Goal: Task Accomplishment & Management: Manage account settings

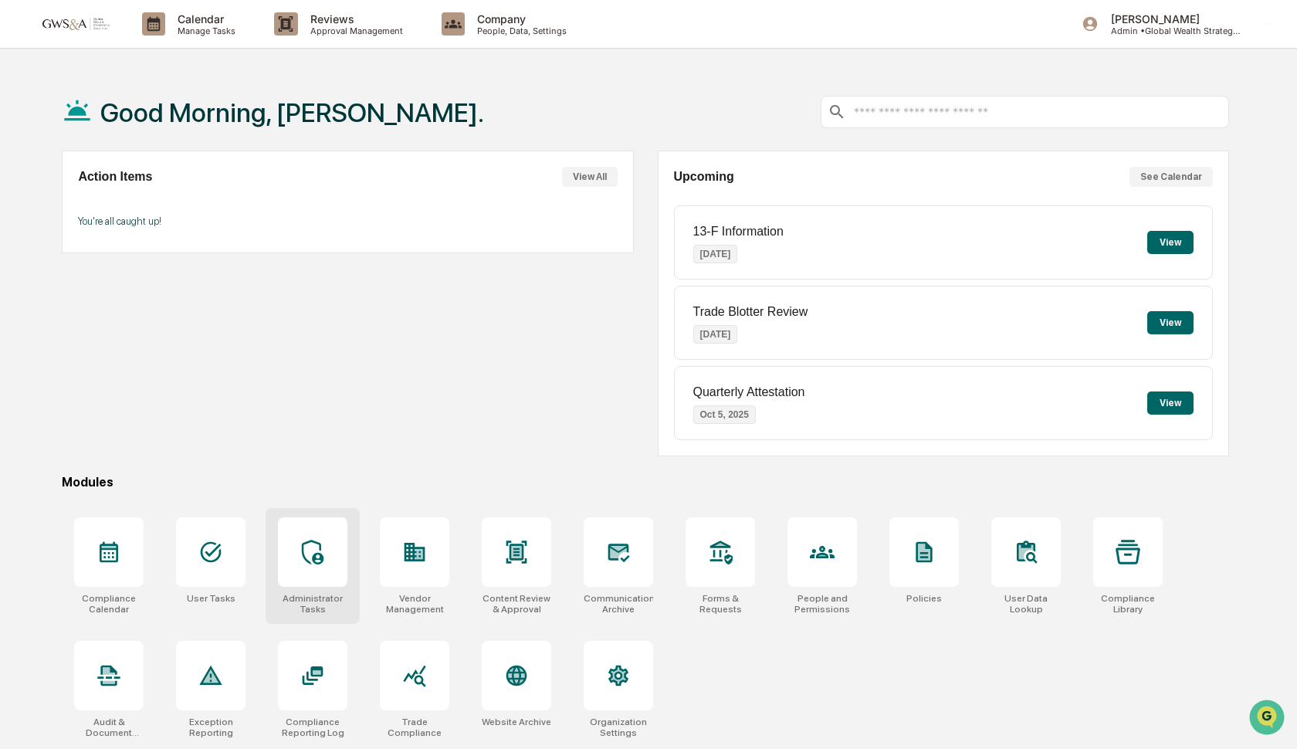
click at [314, 542] on icon at bounding box center [313, 552] width 22 height 25
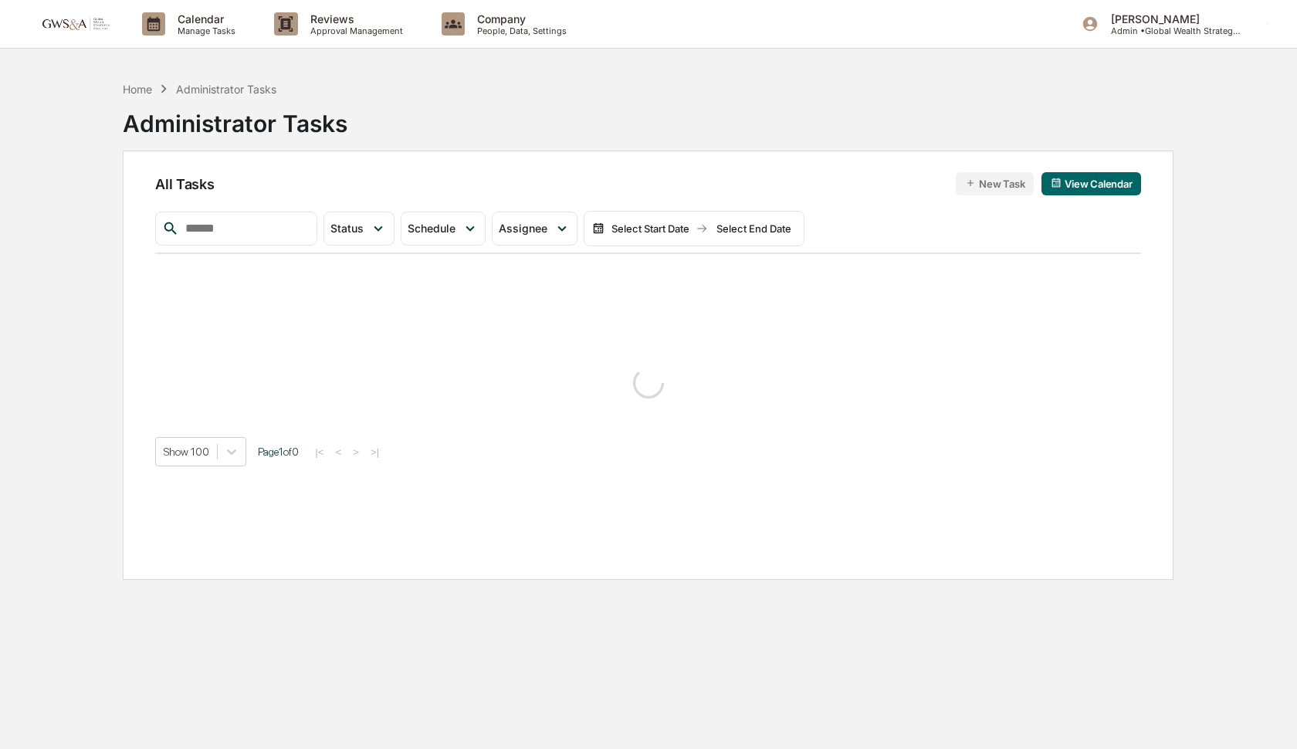
click at [276, 235] on input "text" at bounding box center [244, 229] width 131 height 20
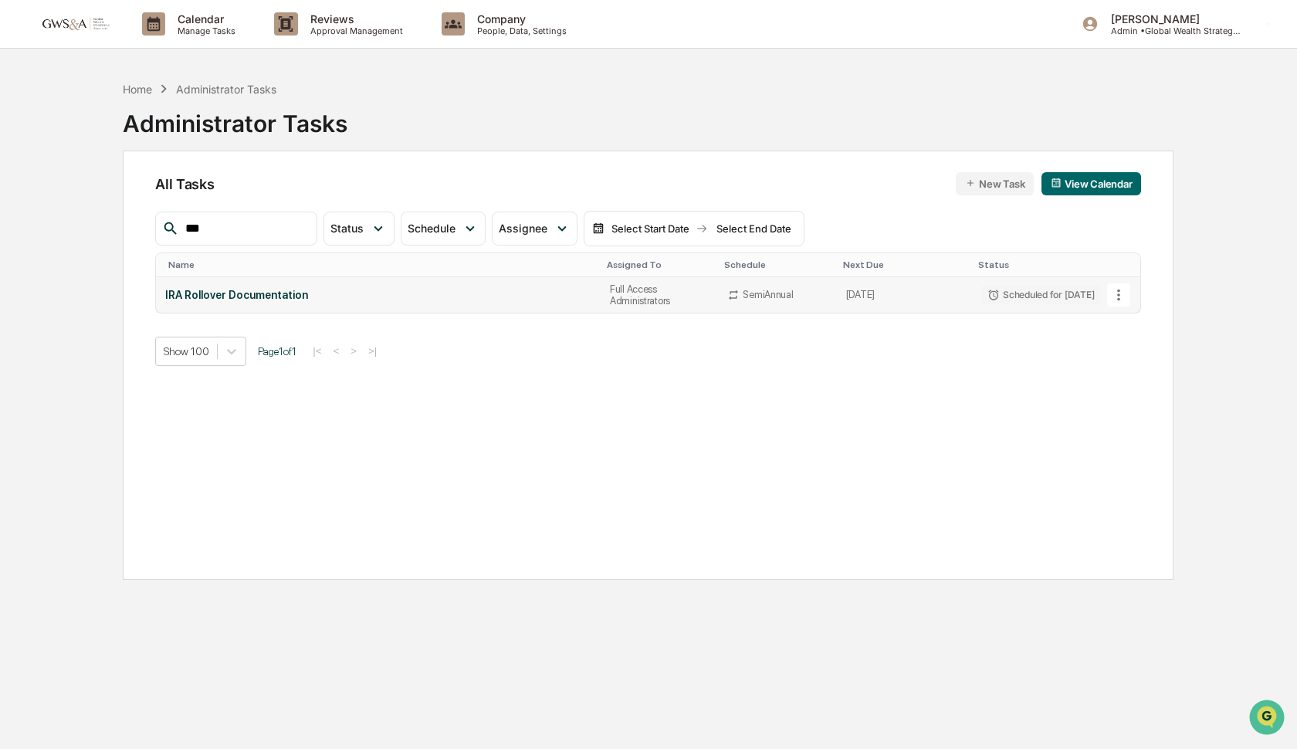
type input "***"
click at [1118, 291] on icon at bounding box center [1119, 295] width 17 height 17
click at [1131, 384] on img at bounding box center [1127, 379] width 12 height 12
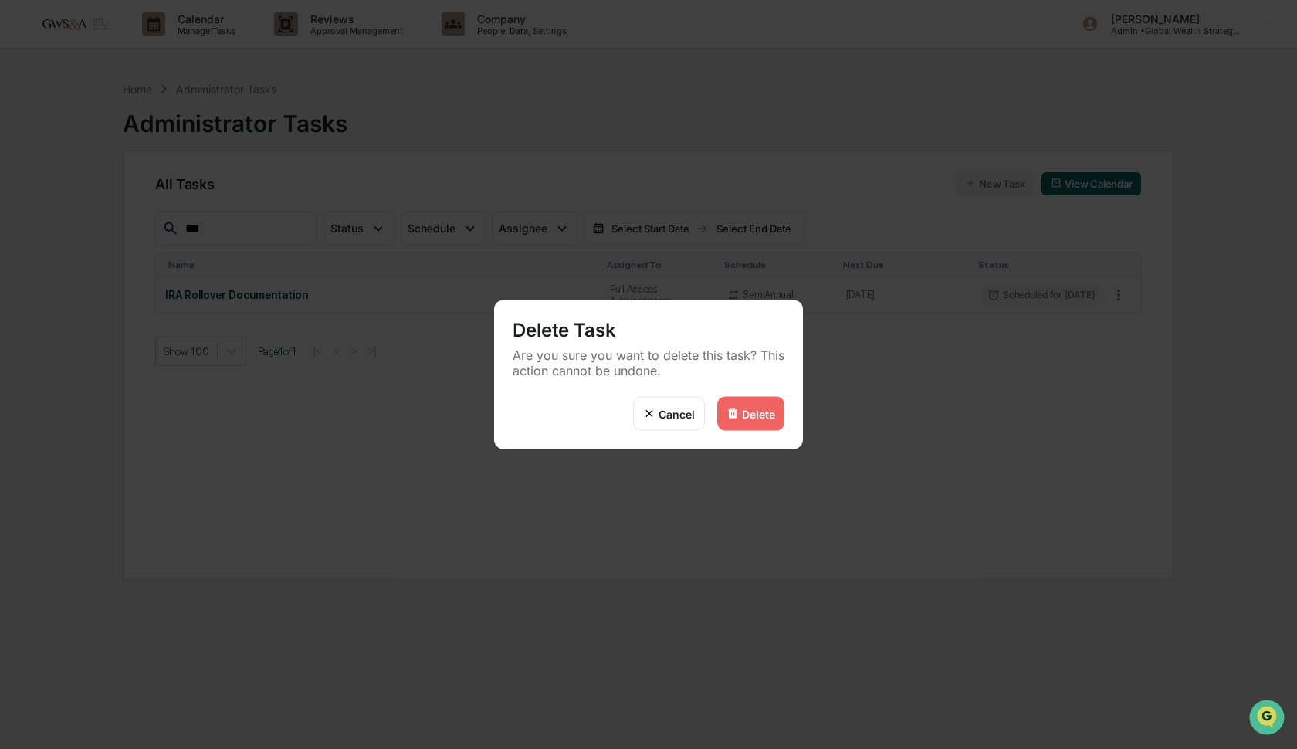
click at [758, 413] on div "Delete" at bounding box center [758, 413] width 33 height 13
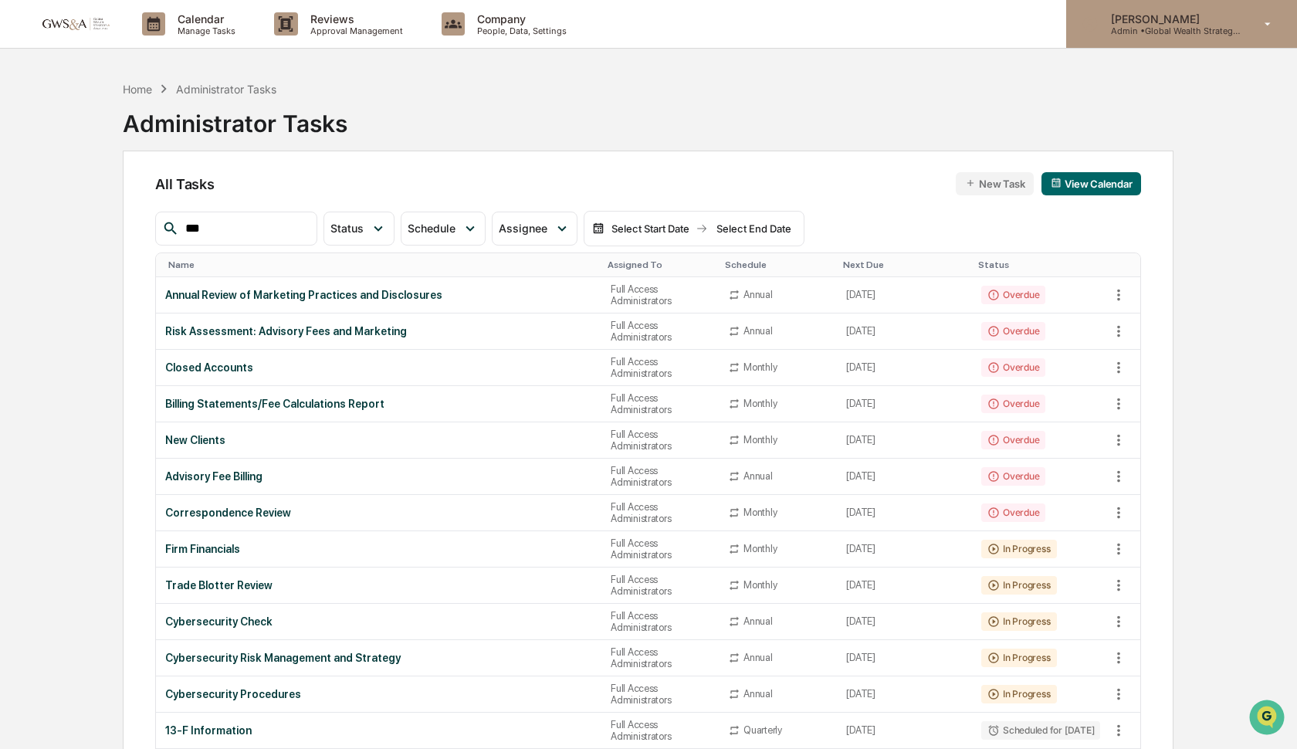
click at [1162, 29] on p "Admin • Global Wealth Strategies Associates" at bounding box center [1171, 30] width 144 height 11
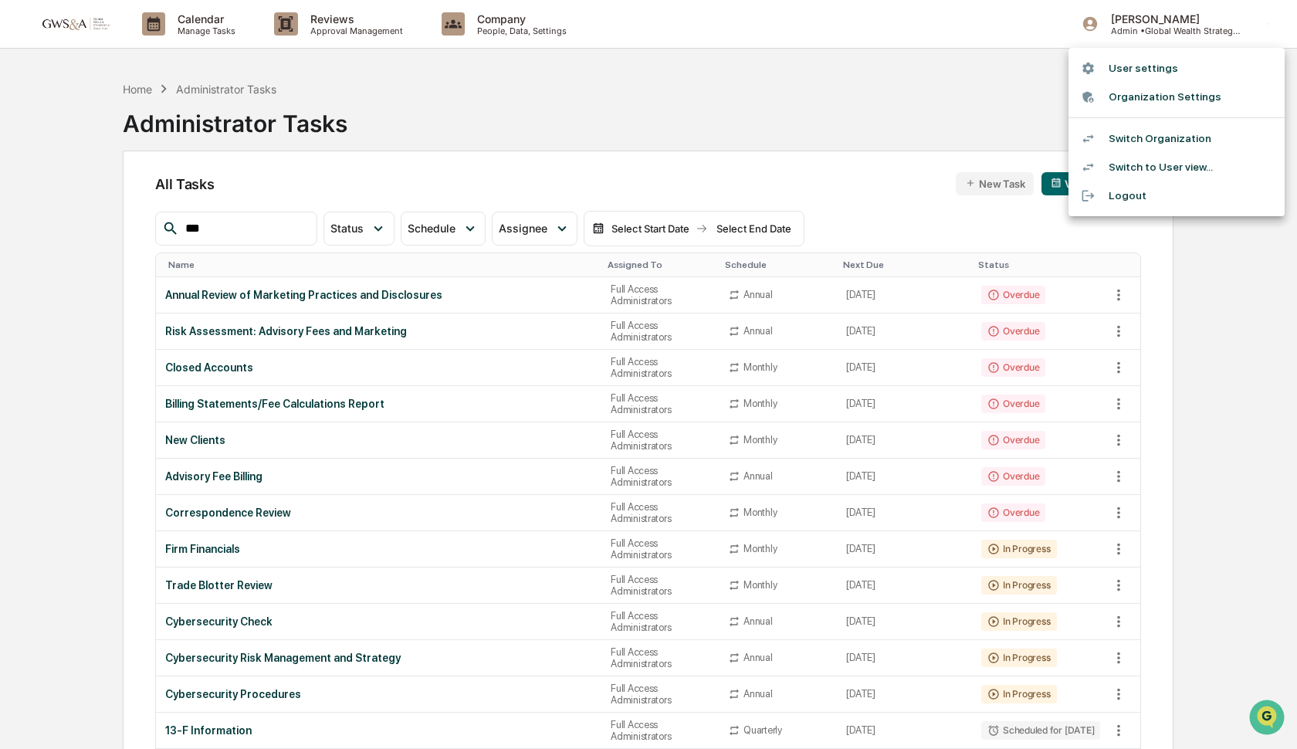
click at [1150, 136] on li "Switch Organization" at bounding box center [1177, 138] width 216 height 29
